Goal: Information Seeking & Learning: Learn about a topic

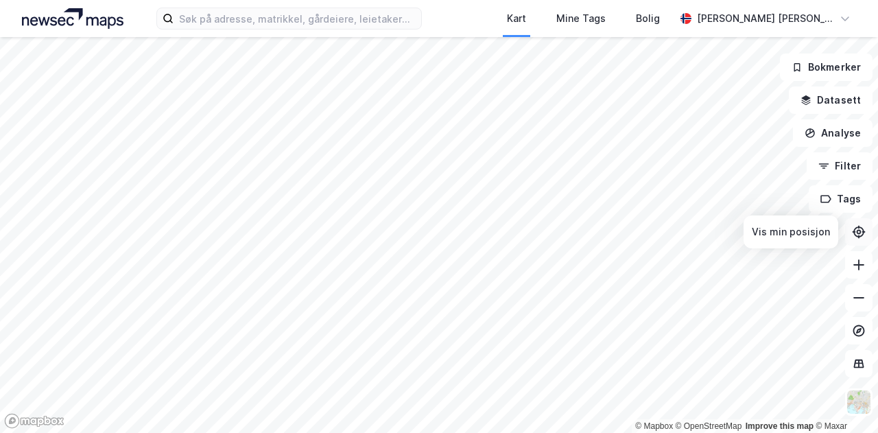
click at [857, 228] on icon at bounding box center [859, 232] width 14 height 14
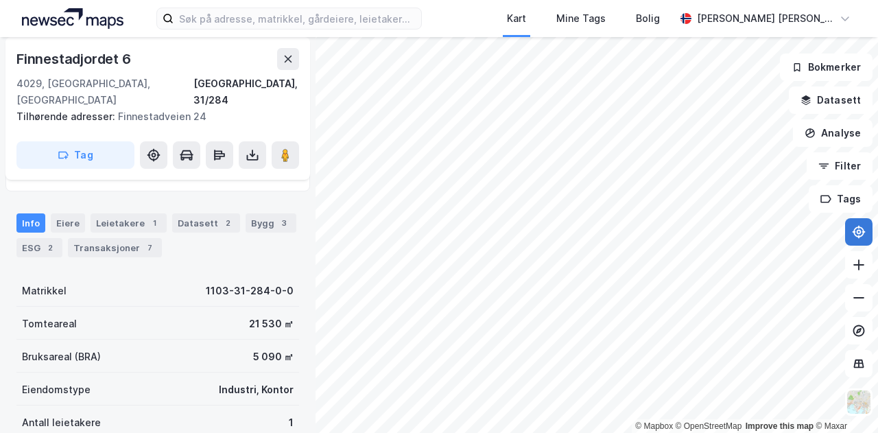
scroll to position [206, 0]
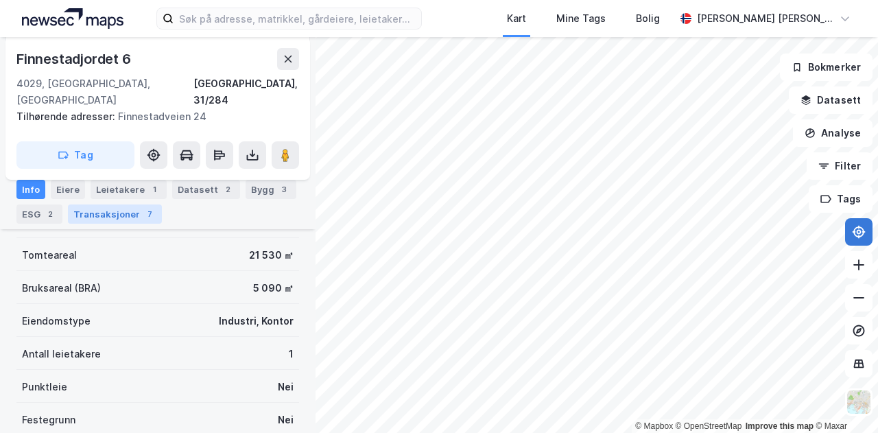
click at [110, 211] on div "Transaksjoner 7" at bounding box center [115, 213] width 94 height 19
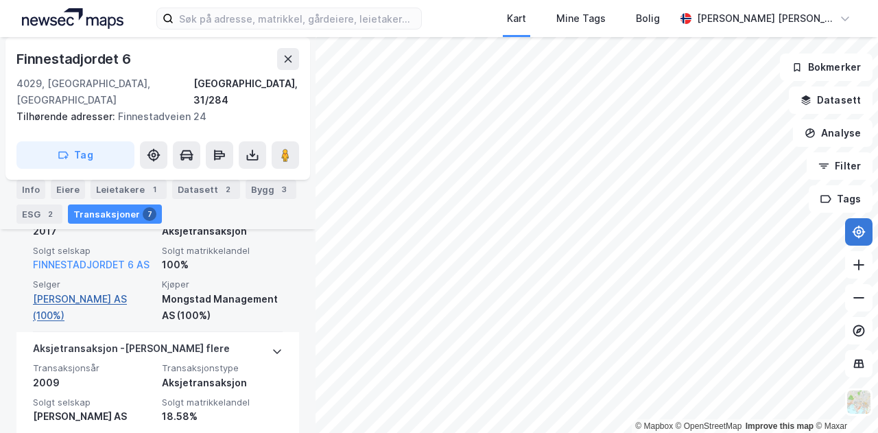
scroll to position [755, 0]
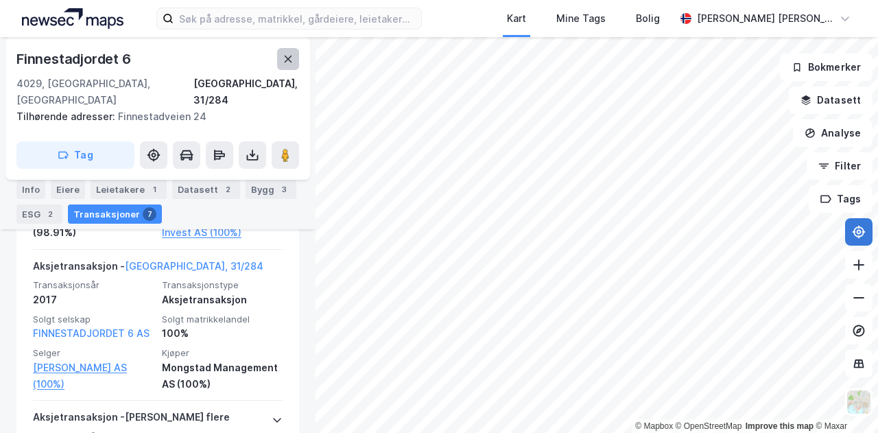
click at [286, 58] on icon at bounding box center [288, 59] width 11 height 11
